Goal: Information Seeking & Learning: Learn about a topic

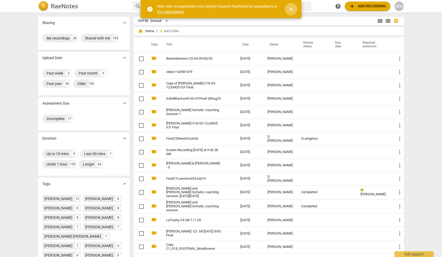
click at [291, 9] on span "close" at bounding box center [291, 9] width 6 height 6
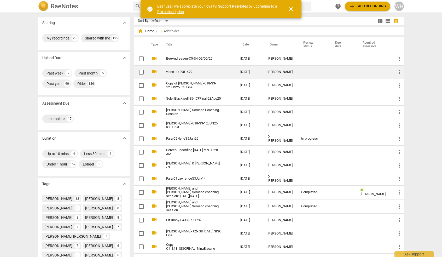
click at [173, 70] on link "video1142981479" at bounding box center [193, 72] width 55 height 4
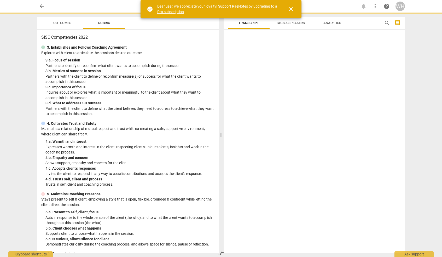
click at [173, 0] on html "arrow_back notifications more_vert help WH Outcomes Rubric SISC Competencies 20…" at bounding box center [221, 0] width 442 height 0
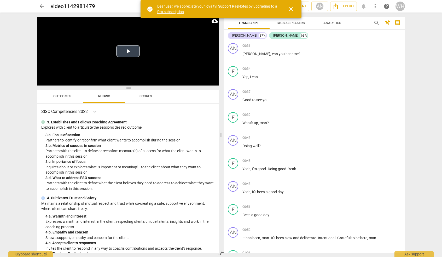
click at [126, 50] on button "Play Video" at bounding box center [127, 51] width 23 height 12
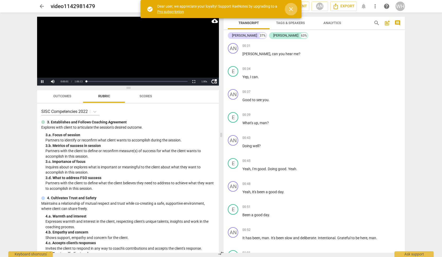
click at [290, 9] on span "close" at bounding box center [291, 9] width 6 height 6
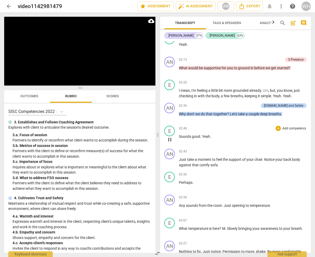
scroll to position [296, 0]
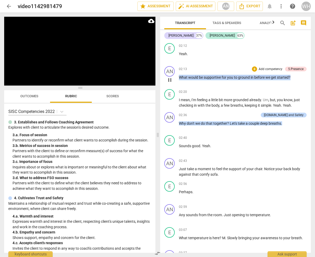
drag, startPoint x: 298, startPoint y: 77, endPoint x: 179, endPoint y: 77, distance: 119.3
click at [179, 77] on p "What would be supportive for you to ground in before we get started ?" at bounding box center [243, 77] width 128 height 5
copy p "What would be supportive for you to ground in before we get started ?"
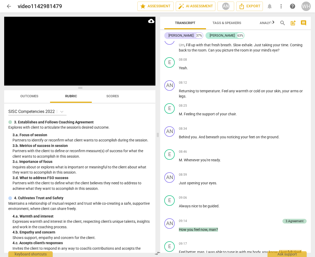
scroll to position [959, 0]
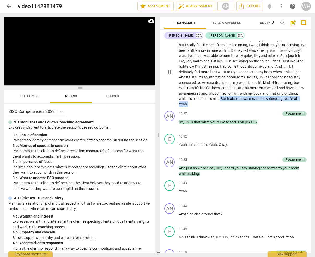
drag, startPoint x: 231, startPoint y: 102, endPoint x: 250, endPoint y: 94, distance: 20.8
click at [250, 94] on p "Feel better , man . I was able to tune in with my body , you know , I just felt…" at bounding box center [243, 72] width 128 height 70
copy p "But it also shows me , uh , how deep it goes . Yeah . Yeah ."
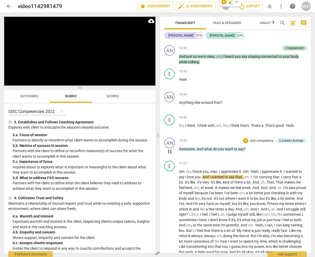
scroll to position [1052, 0]
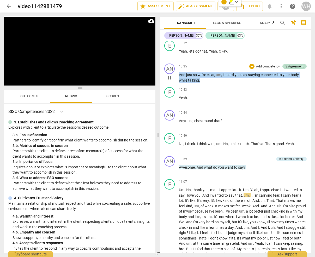
drag, startPoint x: 219, startPoint y: 79, endPoint x: 175, endPoint y: 70, distance: 44.2
click at [175, 70] on div "AN play_arrow pause 10:35 + Add competency 3.Agreement keyboard_arrow_right And…" at bounding box center [235, 72] width 151 height 23
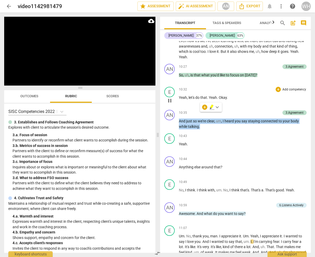
scroll to position [997, 0]
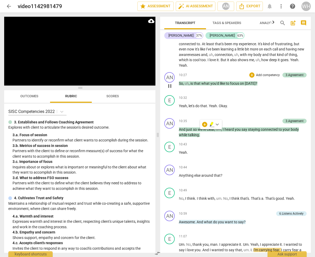
click at [236, 89] on div "AN play_arrow pause 10:27 + Add competency 3.Agreement keyboard_arrow_right So …" at bounding box center [235, 81] width 151 height 23
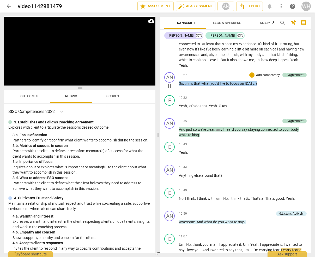
drag, startPoint x: 271, startPoint y: 81, endPoint x: 176, endPoint y: 76, distance: 94.9
click at [176, 76] on div "AN play_arrow pause 10:27 + Add competency 3.Agreement keyboard_arrow_right So …" at bounding box center [235, 81] width 151 height 23
copy p "So , uh , is that what you'd like to focus on [DATE] ?"
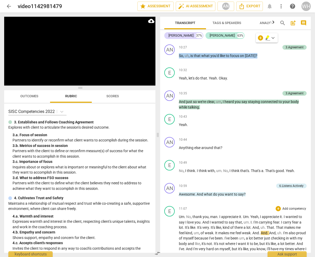
scroll to position [1020, 0]
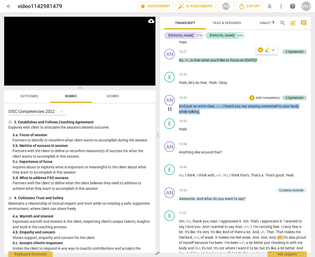
drag, startPoint x: 211, startPoint y: 110, endPoint x: 177, endPoint y: 103, distance: 35.2
click at [177, 103] on div "AN play_arrow pause 10:35 + Add competency 3.Agreement keyboard_arrow_right And…" at bounding box center [235, 104] width 151 height 23
copy p "And just so we're clear , um , I heard you say staying connected to your body w…"
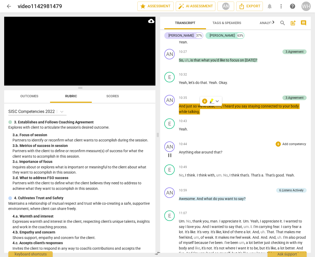
scroll to position [1236, 0]
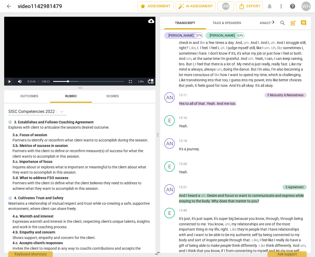
click at [9, 81] on button "Play" at bounding box center [9, 82] width 10 height 8
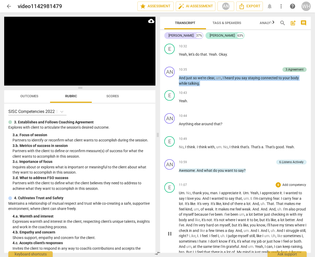
scroll to position [1047, 0]
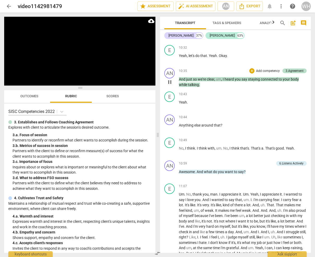
click at [220, 85] on div "AN play_arrow pause 10:35 + Add competency 3.Agreement keyboard_arrow_right And…" at bounding box center [235, 77] width 151 height 23
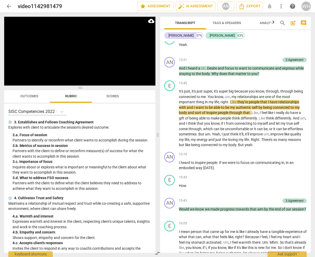
scroll to position [1363, 0]
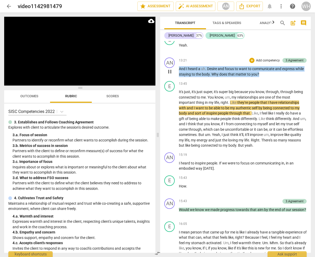
drag, startPoint x: 264, startPoint y: 74, endPoint x: 173, endPoint y: 66, distance: 90.7
click at [173, 66] on div "AN play_arrow pause 13:21 + Add competency 3.Agreement keyboard_arrow_right And…" at bounding box center [235, 66] width 151 height 23
copy p "And I heard a uh . Desire and focus to want to communicate and express while st…"
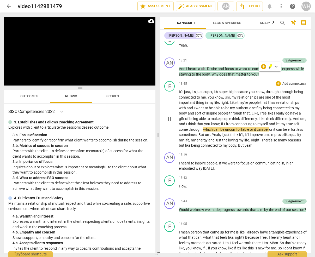
click at [234, 83] on div "13:45 + Add competency keyboard_arrow_right" at bounding box center [243, 83] width 128 height 5
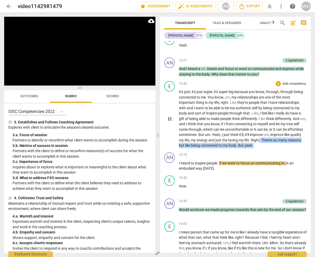
drag, startPoint x: 288, startPoint y: 145, endPoint x: 278, endPoint y: 136, distance: 13.5
click at [278, 136] on p "It's just , it's just super , it's super big because you know , through , throu…" at bounding box center [243, 118] width 128 height 59
copy p ". There's so many reasons but like being connected to my body . But yeah ."
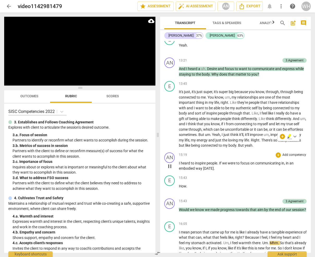
click at [246, 153] on div "15:19 + Add competency keyboard_arrow_right" at bounding box center [243, 154] width 128 height 5
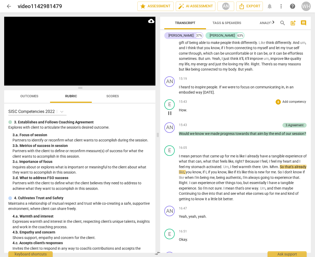
scroll to position [1439, 0]
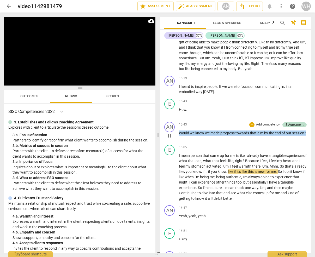
drag, startPoint x: 204, startPoint y: 136, endPoint x: 177, endPoint y: 131, distance: 27.4
click at [177, 131] on div "AN play_arrow pause 15:43 + Add competency 3.Agreement keyboard_arrow_right Wou…" at bounding box center [235, 131] width 151 height 23
copy p "Would we know we made progress towards that aim by the end of our session ?"
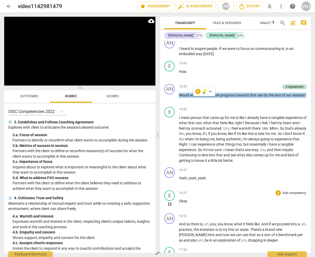
scroll to position [1477, 0]
click at [224, 109] on div "16:05 + Add competency keyboard_arrow_right" at bounding box center [243, 109] width 128 height 5
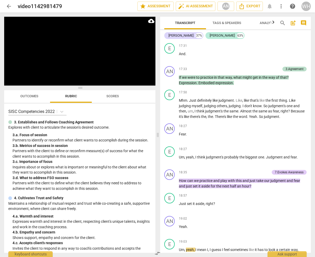
scroll to position [1730, 0]
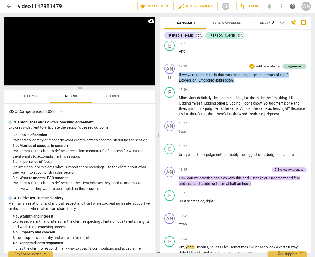
drag, startPoint x: 247, startPoint y: 79, endPoint x: 177, endPoint y: 71, distance: 70.2
click at [177, 71] on div "AN play_arrow pause 17:33 + Add competency 3.Agreement keyboard_arrow_right If …" at bounding box center [235, 72] width 151 height 23
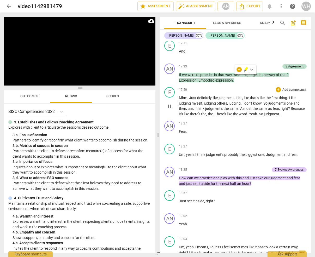
click at [219, 106] on span "judgment's" at bounding box center [214, 108] width 18 height 4
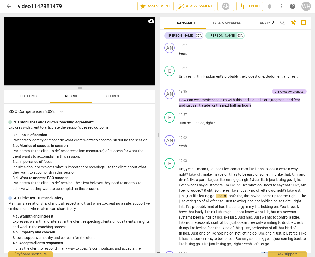
scroll to position [1800, 0]
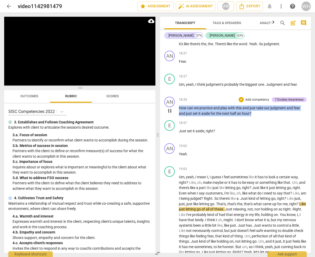
drag, startPoint x: 266, startPoint y: 114, endPoint x: 174, endPoint y: 103, distance: 92.1
click at [174, 103] on div "AN play_arrow pause 00:31 + Add competency keyboard_arrow_right [PERSON_NAME] ,…" at bounding box center [235, 146] width 151 height 211
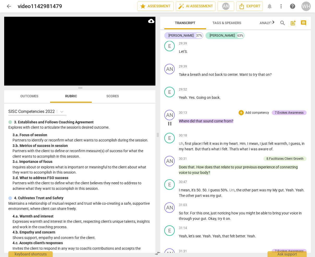
scroll to position [3220, 0]
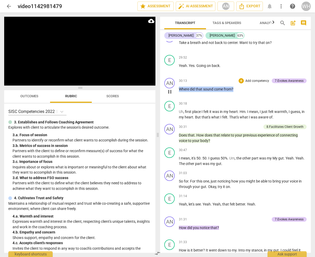
drag, startPoint x: 243, startPoint y: 83, endPoint x: 178, endPoint y: 81, distance: 65.0
click at [178, 81] on div "AN play_arrow pause 30:13 + Add competency 7.Evokes Awareness keyboard_arrow_ri…" at bounding box center [235, 87] width 151 height 23
copy p "Where did that sound come from ?"
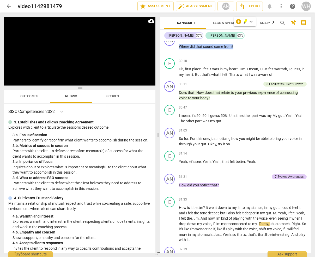
scroll to position [3275, 0]
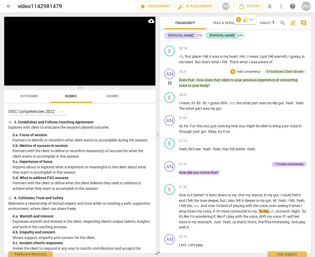
click at [224, 80] on div "AN play_arrow pause 30:31 + Add competency 8.Facilitates Client Growth keyboard…" at bounding box center [235, 78] width 151 height 23
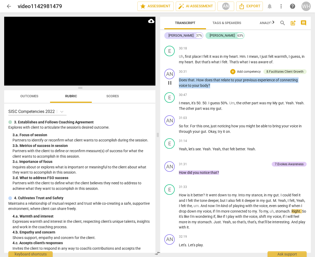
drag, startPoint x: 219, startPoint y: 80, endPoint x: 177, endPoint y: 71, distance: 42.8
click at [177, 71] on div "AN play_arrow pause 30:31 + Add competency 8.Facilitates Client Growth keyboard…" at bounding box center [235, 78] width 151 height 23
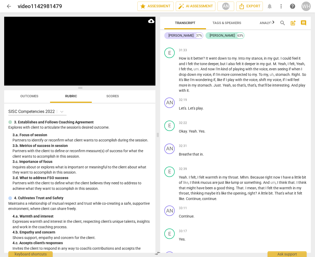
scroll to position [3416, 0]
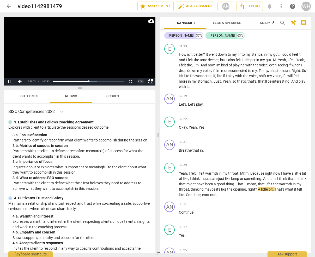
click at [140, 82] on div "1.00 x" at bounding box center [141, 82] width 10 height 8
click at [142, 75] on li "2x" at bounding box center [141, 75] width 10 height 6
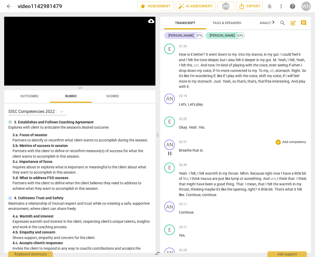
scroll to position [3644, 0]
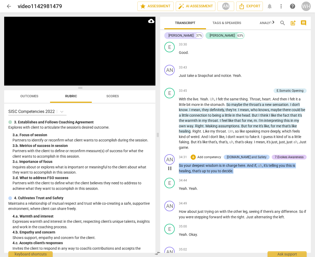
drag, startPoint x: 240, startPoint y: 162, endPoint x: 174, endPoint y: 155, distance: 66.1
click at [174, 155] on div "AN play_arrow pause 34:31 + Add competency [DOMAIN_NAME] and Safety 7.Evokes Aw…" at bounding box center [235, 163] width 151 height 23
copy p "So your deepest wisdom is in charge here . And if , uh , it's telling you this …"
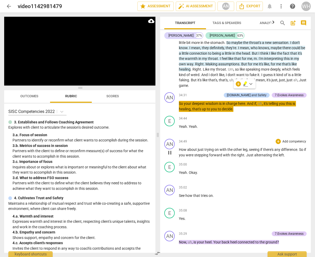
scroll to position [3700, 0]
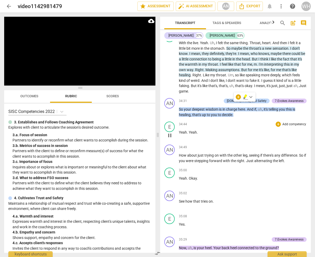
click at [224, 128] on div "34:44 + Add competency keyboard_arrow_right Yeah . Yeah ." at bounding box center [243, 130] width 128 height 19
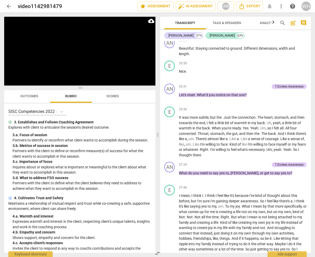
scroll to position [3941, 0]
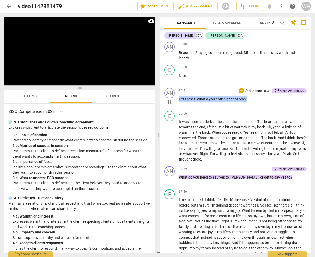
drag, startPoint x: 254, startPoint y: 89, endPoint x: 177, endPoint y: 85, distance: 76.8
click at [177, 86] on div "AN play_arrow pause 35:51 + Add competency 7.Evokes Awareness keyboard_arrow_ri…" at bounding box center [235, 97] width 151 height 23
copy p "Let's reset . What'd you notice on that one ?"
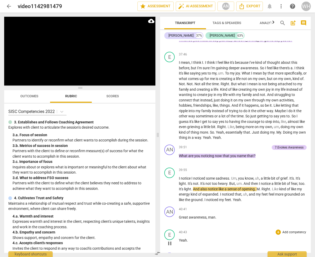
scroll to position [4077, 0]
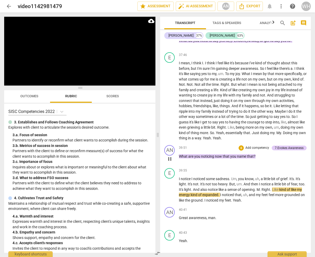
click at [280, 149] on div "39:51 + Add competency 7.Evokes Awareness keyboard_arrow_right What are you not…" at bounding box center [243, 154] width 128 height 19
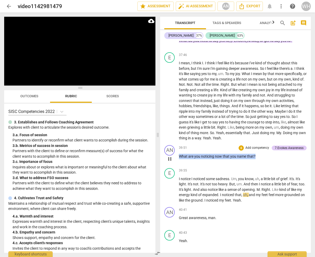
drag, startPoint x: 270, startPoint y: 145, endPoint x: 177, endPoint y: 140, distance: 93.4
click at [177, 143] on div "AN play_arrow pause 39:51 + Add competency 7.Evokes Awareness keyboard_arrow_ri…" at bounding box center [235, 154] width 151 height 23
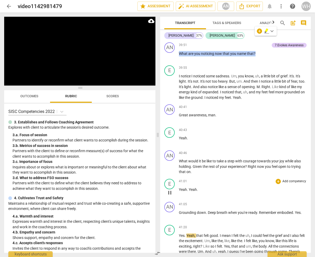
scroll to position [4176, 0]
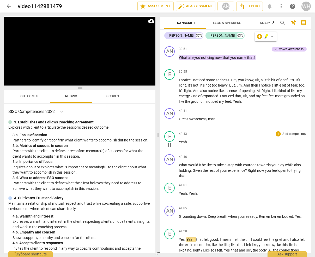
click at [220, 129] on div "E play_arrow pause 40:43 + Add competency keyboard_arrow_right Yeah ." at bounding box center [235, 140] width 151 height 23
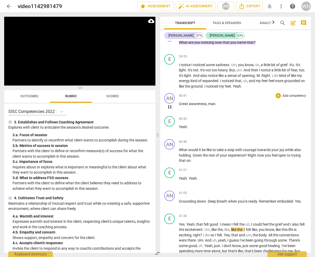
scroll to position [4200, 0]
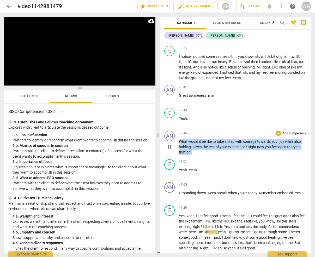
drag, startPoint x: 201, startPoint y: 139, endPoint x: 176, endPoint y: 126, distance: 28.4
click at [176, 128] on div "AN play_arrow pause 40:46 + Add competency keyboard_arrow_right What would it b…" at bounding box center [235, 142] width 151 height 28
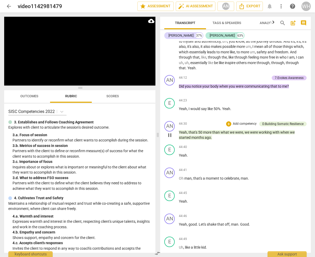
scroll to position [4444, 0]
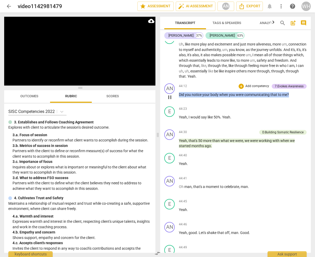
drag, startPoint x: 295, startPoint y: 79, endPoint x: 177, endPoint y: 71, distance: 118.3
click at [177, 81] on div "AN play_arrow pause 44:12 + Add competency 7.Evokes Awareness keyboard_arrow_ri…" at bounding box center [235, 92] width 151 height 23
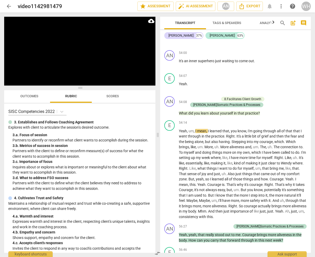
scroll to position [5839, 0]
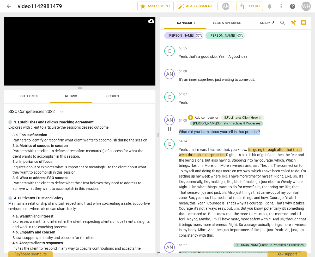
drag, startPoint x: 268, startPoint y: 118, endPoint x: 175, endPoint y: 113, distance: 92.6
click at [175, 113] on div "AN play_arrow pause 54:08 + Add competency 8.Facilitates Client Growth J.Somati…" at bounding box center [235, 125] width 151 height 24
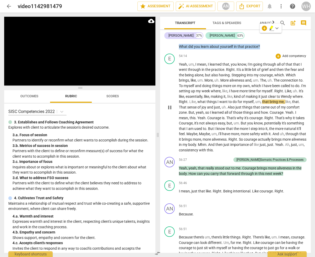
scroll to position [5933, 0]
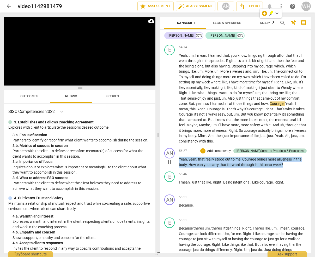
drag, startPoint x: 287, startPoint y: 146, endPoint x: 175, endPoint y: 140, distance: 112.2
click at [175, 146] on div "AN play_arrow pause 56:27 + Add competency [PERSON_NAME]Somatic Practices & Pro…" at bounding box center [235, 157] width 151 height 23
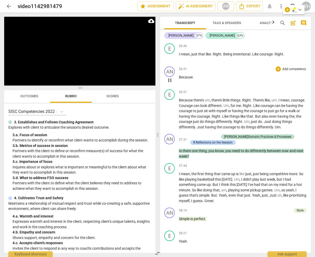
scroll to position [6068, 0]
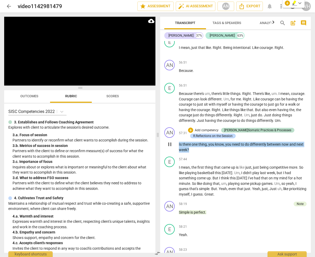
drag, startPoint x: 197, startPoint y: 131, endPoint x: 177, endPoint y: 124, distance: 20.3
click at [177, 125] on div "AN play_arrow pause 57:31 + Add competency [PERSON_NAME]Somatic Practices & Pro…" at bounding box center [235, 139] width 151 height 29
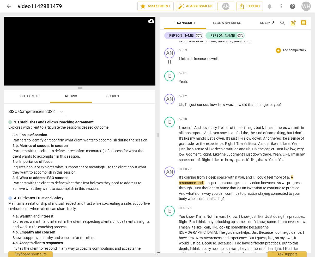
scroll to position [6342, 0]
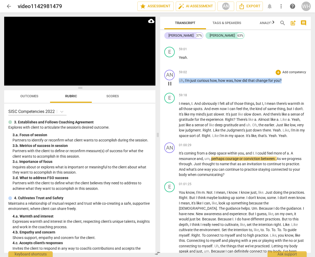
drag, startPoint x: 287, startPoint y: 59, endPoint x: 175, endPoint y: 58, distance: 112.0
click at [175, 68] on div "AN play_arrow pause 59:02 + Add competency keyboard_arrow_right Uh , I'm just c…" at bounding box center [235, 79] width 151 height 23
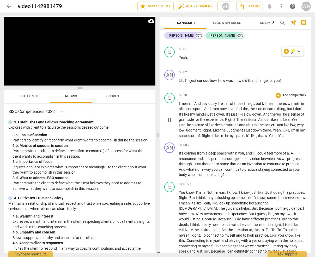
click at [221, 128] on span "Like" at bounding box center [216, 130] width 7 height 4
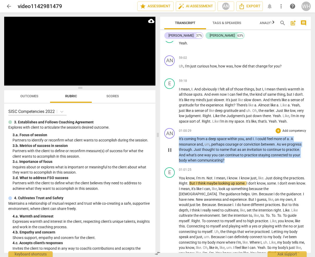
drag, startPoint x: 230, startPoint y: 144, endPoint x: 173, endPoint y: 121, distance: 61.5
click at [173, 126] on div "AN play_arrow pause 01:00:29 + Add competency keyboard_arrow_right It's coming …" at bounding box center [235, 145] width 151 height 39
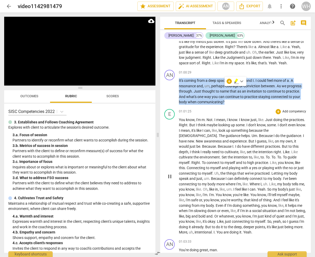
scroll to position [6410, 0]
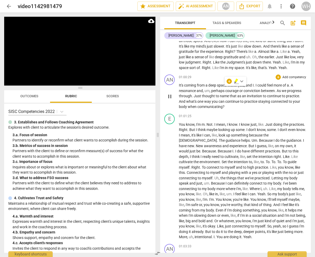
click at [231, 92] on div "AN play_arrow pause 01:00:29 + Add competency keyboard_arrow_right It's coming …" at bounding box center [235, 91] width 151 height 39
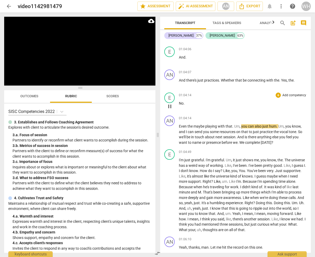
scroll to position [6691, 0]
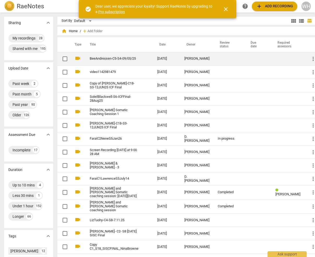
click at [96, 58] on link "BeeAndressen-C5-S4-09/05/25" at bounding box center [114, 59] width 49 height 4
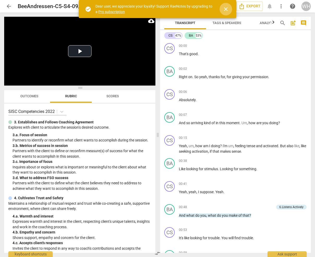
click at [226, 7] on span "close" at bounding box center [226, 9] width 6 height 6
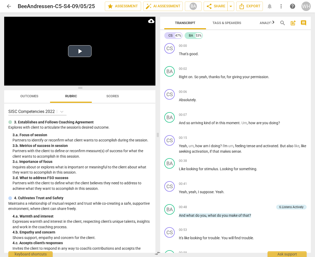
click at [80, 50] on button "Play Video" at bounding box center [79, 51] width 23 height 12
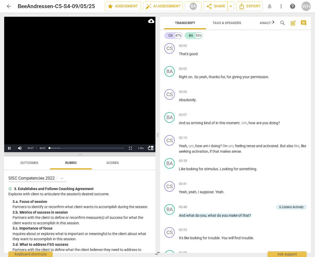
drag, startPoint x: 79, startPoint y: 87, endPoint x: 85, endPoint y: 154, distance: 66.8
click at [85, 154] on span at bounding box center [79, 154] width 151 height 3
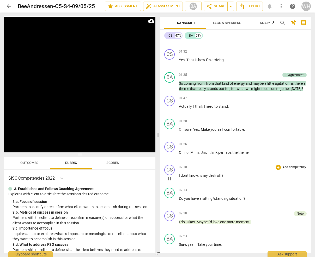
scroll to position [315, 0]
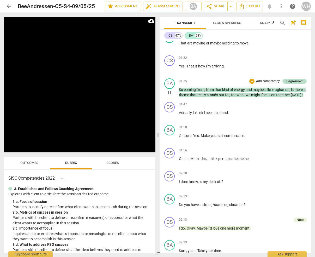
click at [307, 93] on div "BA play_arrow pause 01:35 + Add competency 3.Agreement keyboard_arrow_right So …" at bounding box center [235, 87] width 151 height 23
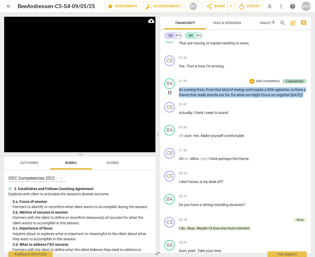
drag, startPoint x: 306, startPoint y: 95, endPoint x: 174, endPoint y: 90, distance: 131.7
click at [174, 90] on div "BA play_arrow pause 01:35 + Add competency 3.Agreement keyboard_arrow_right So …" at bounding box center [235, 87] width 151 height 23
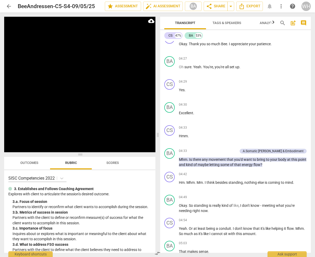
scroll to position [866, 0]
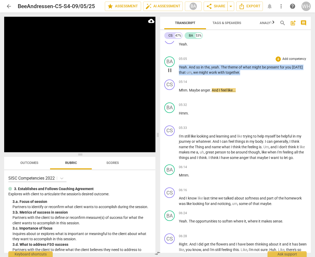
drag, startPoint x: 247, startPoint y: 71, endPoint x: 176, endPoint y: 67, distance: 70.6
click at [176, 67] on div "BA play_arrow pause 05:05 + Add competency keyboard_arrow_right Yeah . And so i…" at bounding box center [235, 65] width 151 height 23
copy p "Yeah . And so in the , yeah . The theme of what might be present for you today …"
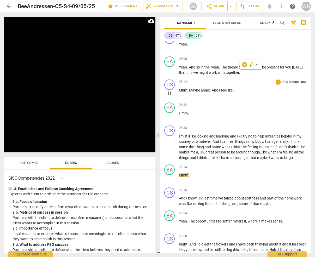
click at [215, 88] on span "And" at bounding box center [215, 90] width 7 height 4
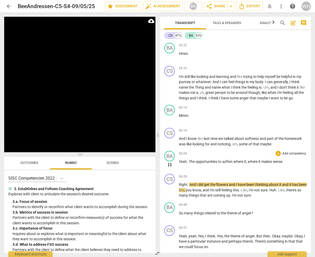
scroll to position [930, 0]
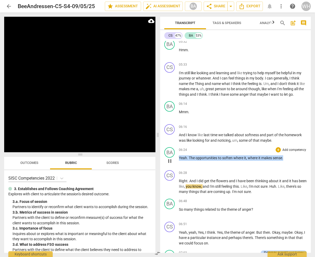
drag, startPoint x: 291, startPoint y: 158, endPoint x: 177, endPoint y: 155, distance: 114.7
click at [177, 155] on div "BA play_arrow pause 06:24 + Add competency keyboard_arrow_right Yeah . The oppo…" at bounding box center [235, 156] width 151 height 23
copy p "Yeah . The opportunities to soften where it , where it makes sense ."
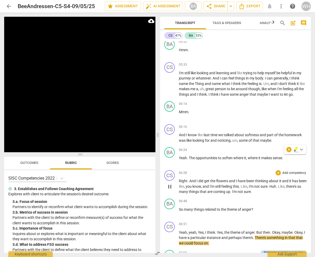
click at [298, 188] on span "so" at bounding box center [300, 186] width 4 height 4
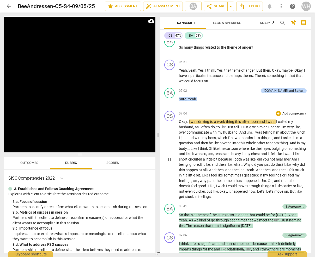
scroll to position [1067, 0]
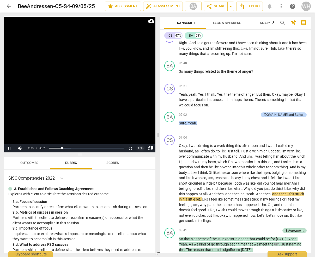
click at [142, 149] on div "1.00 x" at bounding box center [141, 148] width 10 height 8
click at [141, 135] on li "1.5x" at bounding box center [141, 136] width 10 height 6
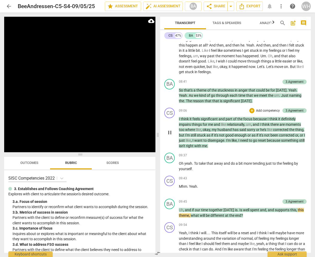
scroll to position [1213, 0]
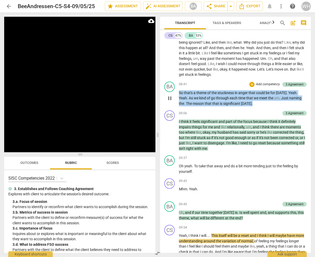
drag, startPoint x: 253, startPoint y: 98, endPoint x: 176, endPoint y: 83, distance: 78.4
click at [176, 83] on div "BA play_arrow pause 08:41 + Add competency 3.Agreement keyboard_arrow_right So …" at bounding box center [235, 93] width 151 height 29
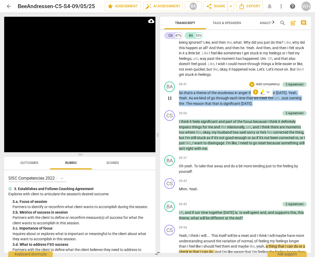
copy p "So that's a theme of the stuckness in anger that could be for today . Yeah . Ye…"
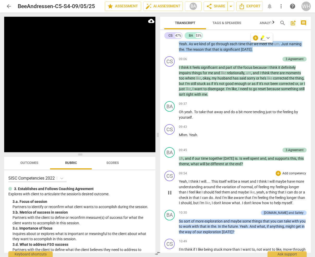
scroll to position [1268, 0]
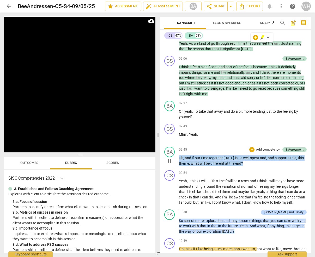
drag, startPoint x: 255, startPoint y: 161, endPoint x: 176, endPoint y: 151, distance: 80.0
click at [176, 151] on div "BA play_arrow pause 09:45 + Add competency 3.Agreement keyboard_arrow_right Uh …" at bounding box center [235, 155] width 151 height 23
copy p "Uh , and if our time together today is . Is well spent and , and supports this …"
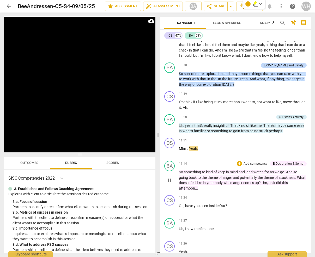
scroll to position [1411, 0]
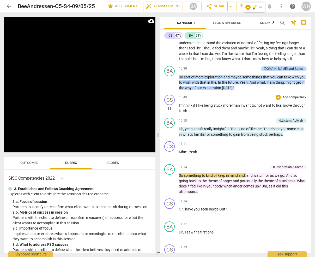
click at [257, 98] on div "10:49 + Add competency keyboard_arrow_right I'm think if I like being stuck mor…" at bounding box center [243, 104] width 128 height 19
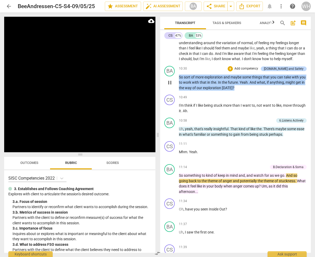
drag, startPoint x: 249, startPoint y: 89, endPoint x: 176, endPoint y: 76, distance: 74.3
click at [176, 76] on div "BA play_arrow pause 10:30 + Add competency 4.Trust and Safety keyboard_arrow_ri…" at bounding box center [235, 78] width 151 height 29
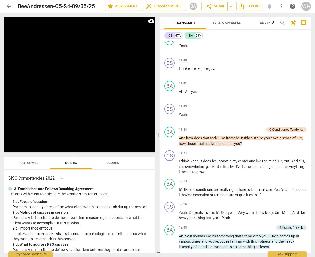
scroll to position [1861, 0]
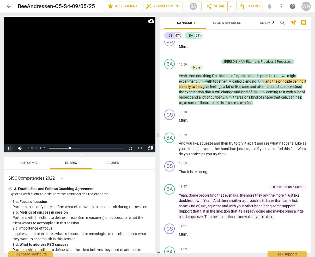
click at [9, 148] on button "Pause" at bounding box center [9, 148] width 10 height 8
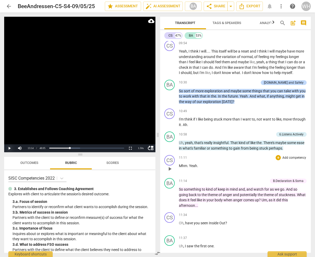
scroll to position [1397, 0]
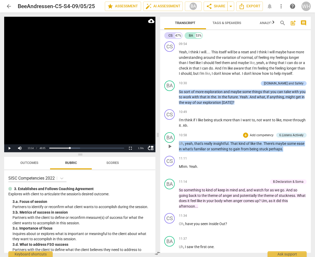
drag, startPoint x: 301, startPoint y: 149, endPoint x: 177, endPoint y: 139, distance: 124.2
click at [177, 139] on div "BA play_arrow pause 10:58 + Add competency 6.Listens Actively keyboard_arrow_ri…" at bounding box center [235, 141] width 151 height 23
copy p "Uh , yeah , that's really insightful . That kind of like the . There's maybe so…"
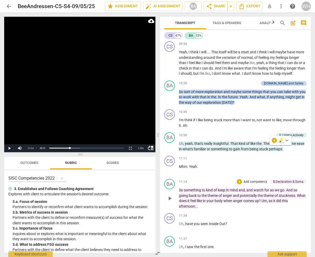
click at [203, 177] on div "BA play_arrow pause 11:14 + Add competency B.Declaration & Soma keyboard_arrow_…" at bounding box center [235, 194] width 151 height 34
click at [168, 95] on span "play_arrow" at bounding box center [170, 97] width 6 height 6
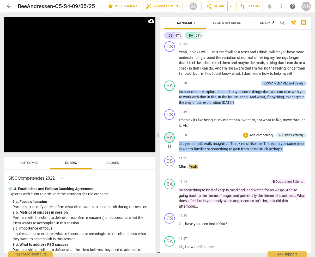
drag, startPoint x: 296, startPoint y: 149, endPoint x: 172, endPoint y: 139, distance: 124.4
click at [172, 139] on div "BA play_arrow pause 10:58 + Add competency 6.Listens Actively keyboard_arrow_ri…" at bounding box center [235, 141] width 151 height 23
copy p "Uh , yeah , that's really insightful . That kind of like the . There's maybe so…"
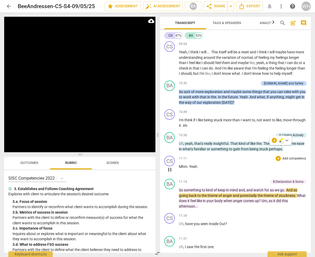
click at [249, 161] on div "11:11 + Add competency keyboard_arrow_right Mhm . Yeah ." at bounding box center [243, 165] width 128 height 19
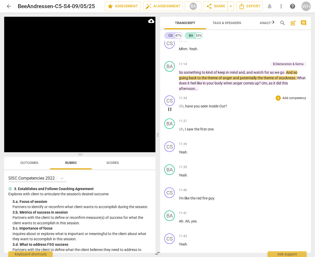
scroll to position [1514, 0]
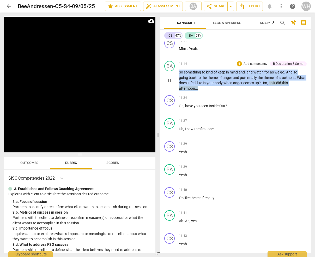
drag, startPoint x: 205, startPoint y: 87, endPoint x: 174, endPoint y: 68, distance: 36.2
click at [174, 68] on div "BA play_arrow pause 11:14 + Add competency B.Declaration & Soma keyboard_arrow_…" at bounding box center [235, 76] width 151 height 34
copy p "So something to kind of keep in mind and , and watch for as we go . And so goin…"
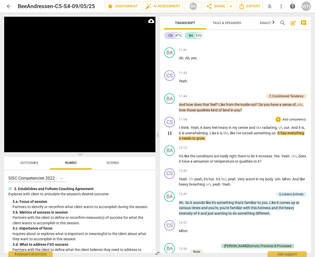
scroll to position [1677, 0]
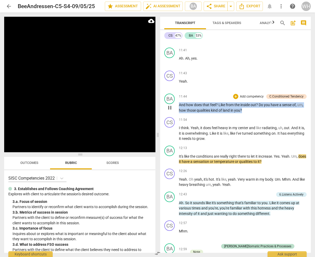
drag, startPoint x: 247, startPoint y: 108, endPoint x: 178, endPoint y: 100, distance: 69.9
click at [178, 100] on div "BA play_arrow pause 11:44 + Add competency C.Conditioned Tendency keyboard_arro…" at bounding box center [235, 102] width 151 height 23
copy p "And how does that feel ? Like from the inside out ? Do you have a sense of , um…"
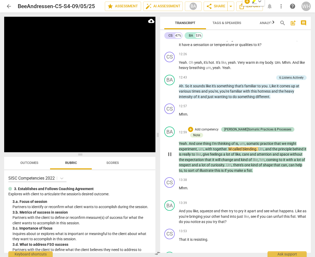
scroll to position [1781, 0]
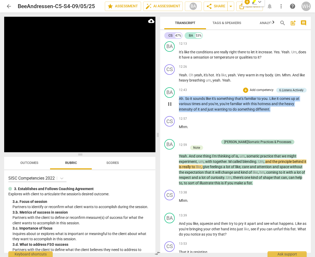
drag, startPoint x: 279, startPoint y: 109, endPoint x: 175, endPoint y: 95, distance: 104.9
click at [175, 95] on div "BA play_arrow pause 12:43 + Add competency 6.Listens Actively keyboard_arrow_ri…" at bounding box center [235, 99] width 151 height 29
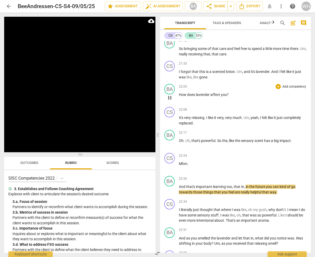
scroll to position [3128, 0]
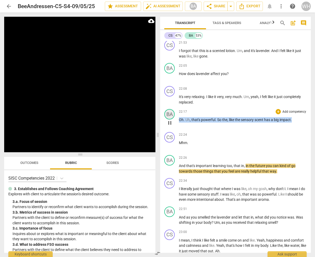
drag, startPoint x: 298, startPoint y: 107, endPoint x: 172, endPoint y: 102, distance: 126.2
click at [172, 107] on div "BA play_arrow pause 22:17 + Add competency keyboard_arrow_right Oh . Uh , that'…" at bounding box center [235, 118] width 151 height 23
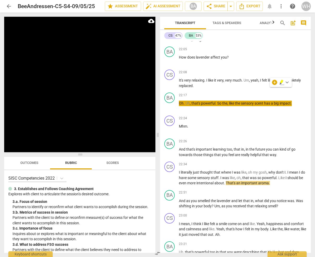
scroll to position [3145, 0]
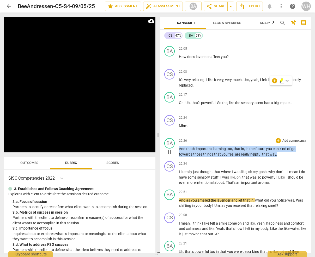
drag, startPoint x: 292, startPoint y: 141, endPoint x: 175, endPoint y: 134, distance: 116.4
click at [175, 136] on div "BA play_arrow pause 22:26 + Add competency keyboard_arrow_right And that's impo…" at bounding box center [235, 147] width 151 height 23
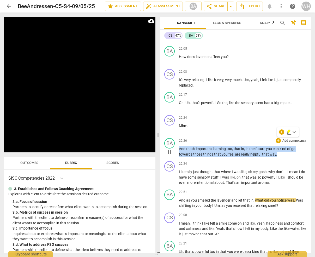
copy p "And that's important learning too , that in , in the future you can kind of go …"
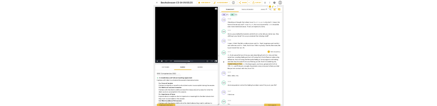
scroll to position [3261, 0]
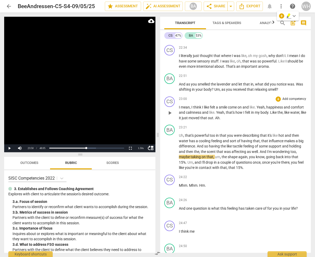
click at [253, 105] on div "CS play_arrow pause 23:00 + Add competency keyboard_arrow_right I mean , I thin…" at bounding box center [235, 108] width 151 height 28
click at [213, 73] on div "22:51 + Add competency keyboard_arrow_right" at bounding box center [243, 75] width 128 height 5
click at [180, 74] on span "22:51" at bounding box center [183, 76] width 8 height 4
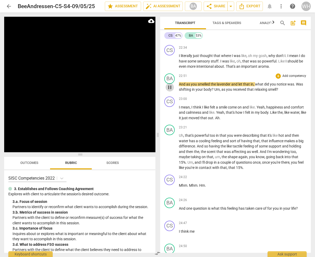
click at [170, 84] on span "pause" at bounding box center [170, 87] width 6 height 6
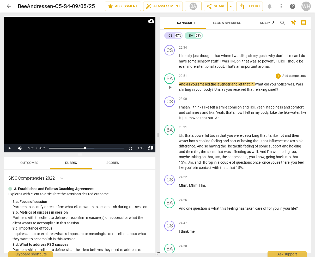
click at [170, 84] on span "play_arrow" at bounding box center [170, 87] width 6 height 6
